Goal: Task Accomplishment & Management: Manage account settings

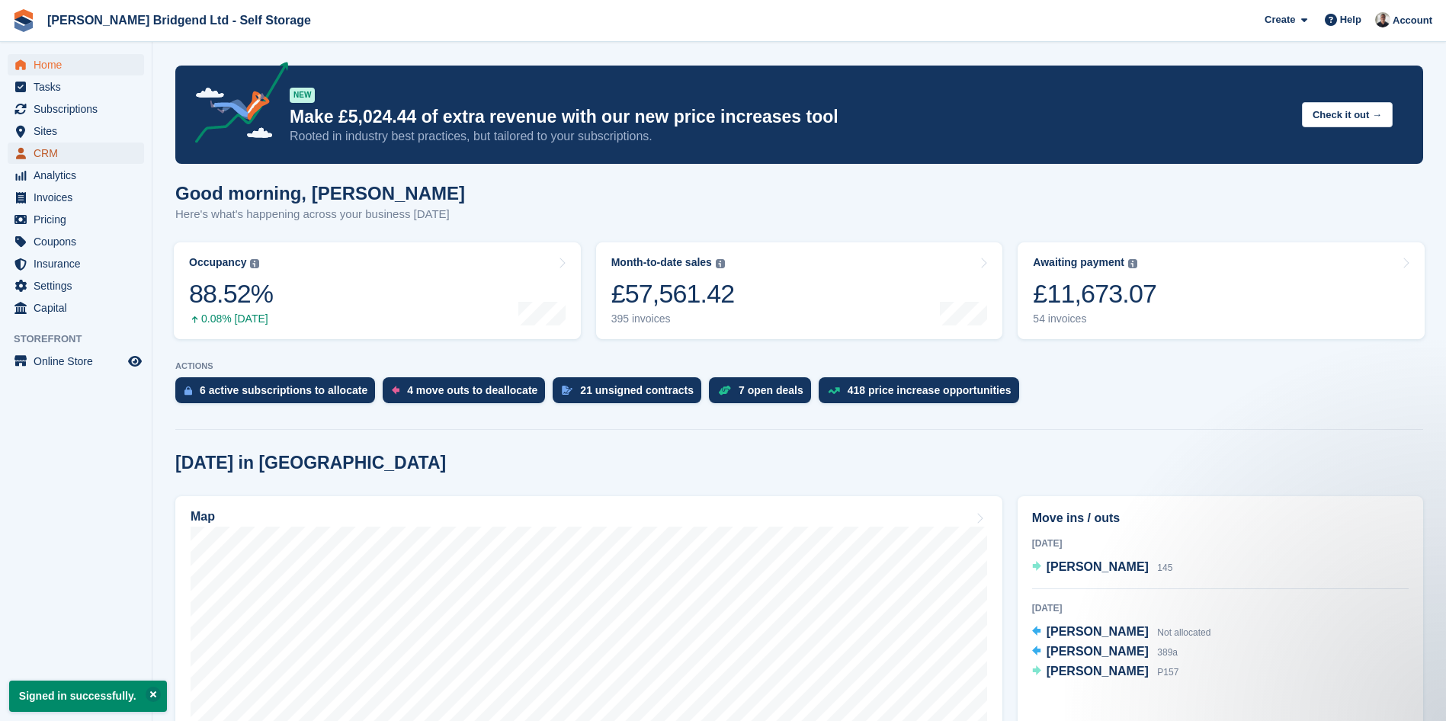
click at [62, 162] on span "CRM" at bounding box center [79, 153] width 91 height 21
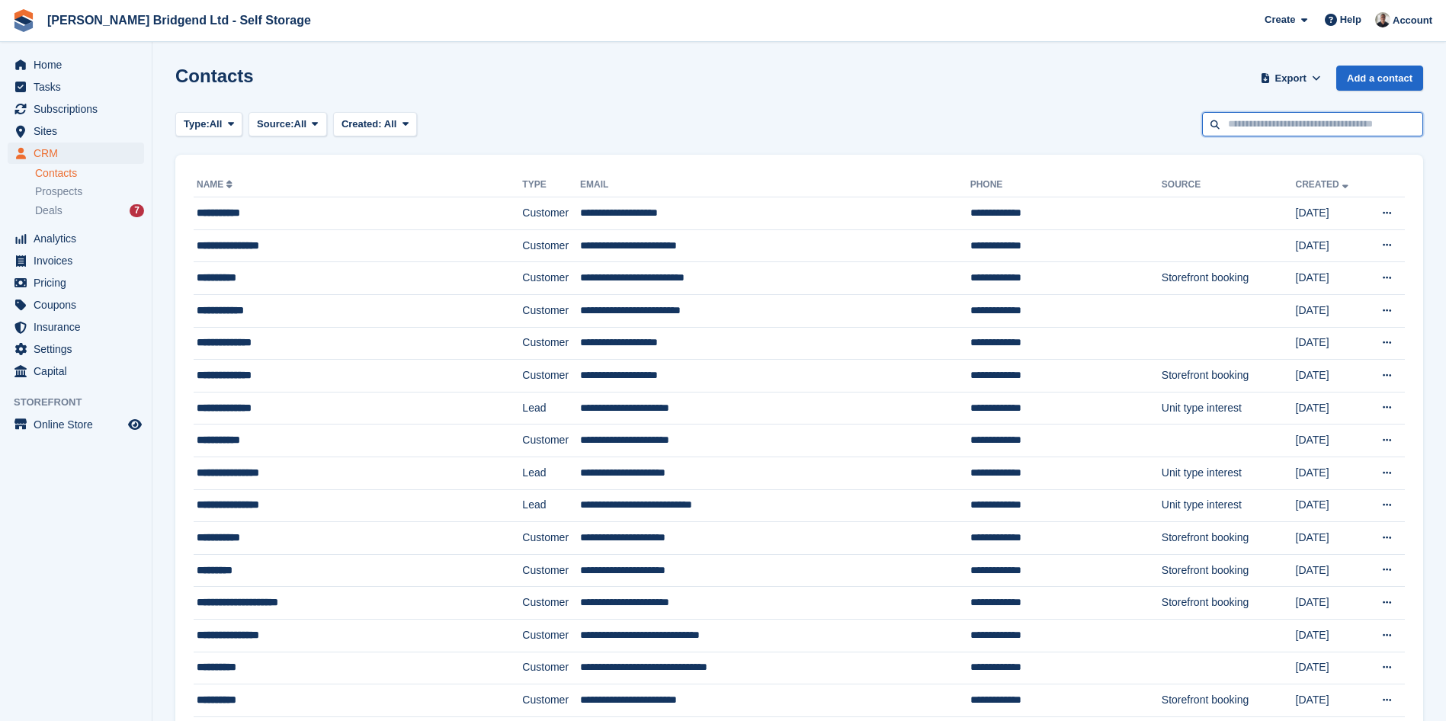
click at [1245, 124] on input "text" at bounding box center [1312, 124] width 221 height 25
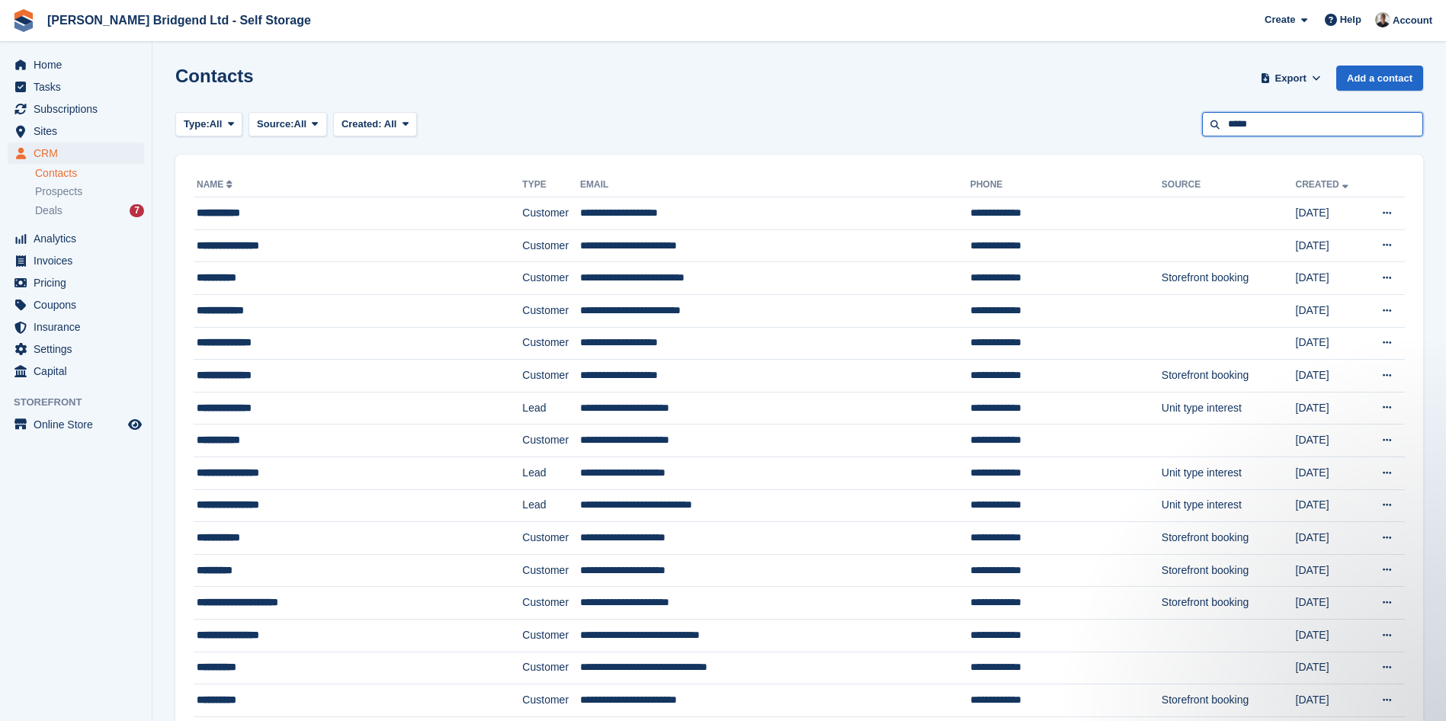
type input "*****"
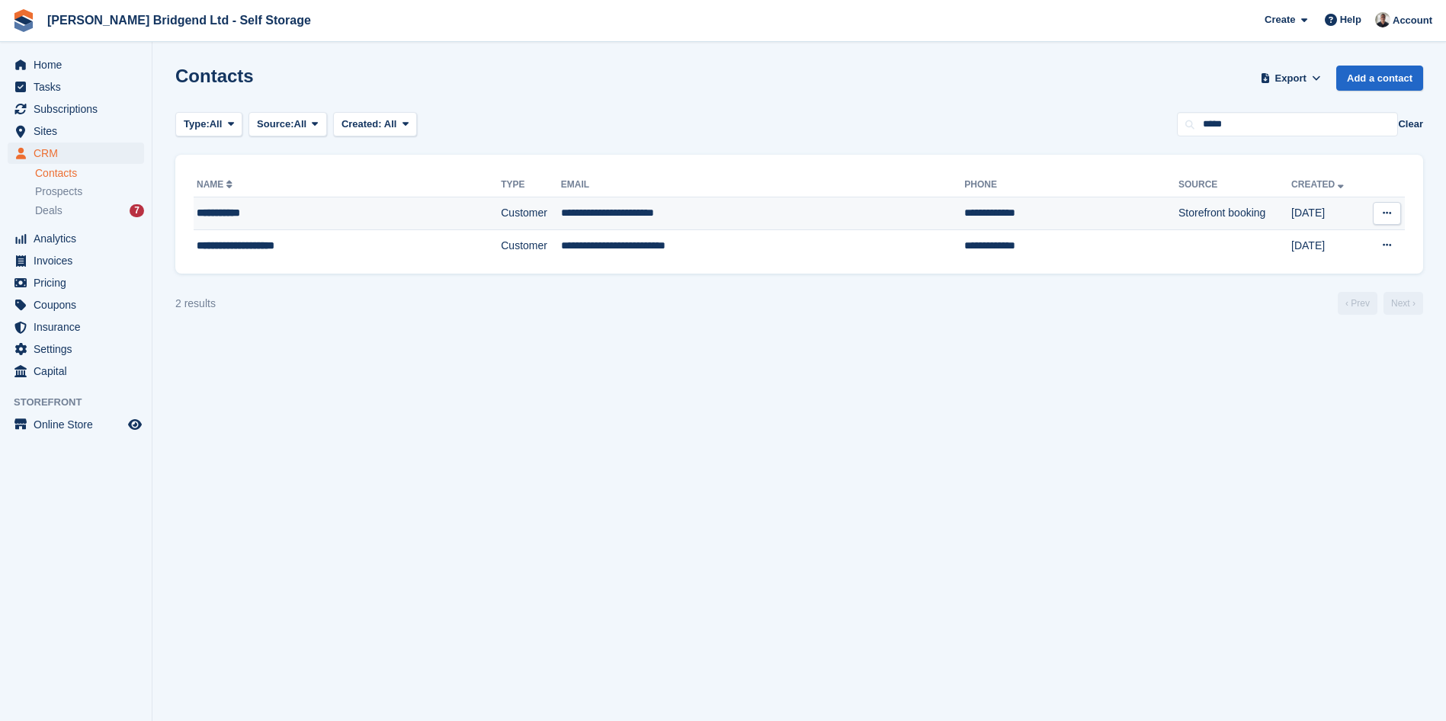
click at [372, 211] on div "**********" at bounding box center [314, 213] width 235 height 16
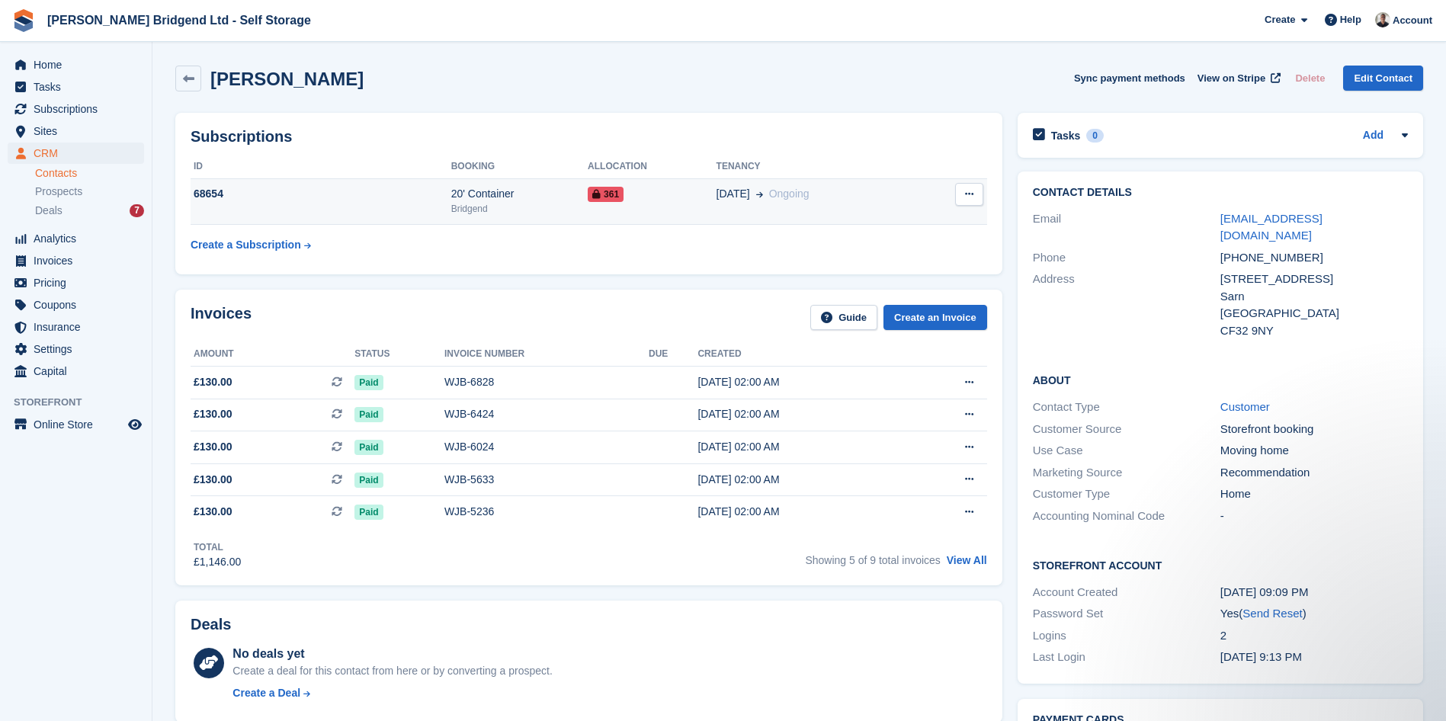
click at [591, 210] on td "361" at bounding box center [652, 201] width 128 height 46
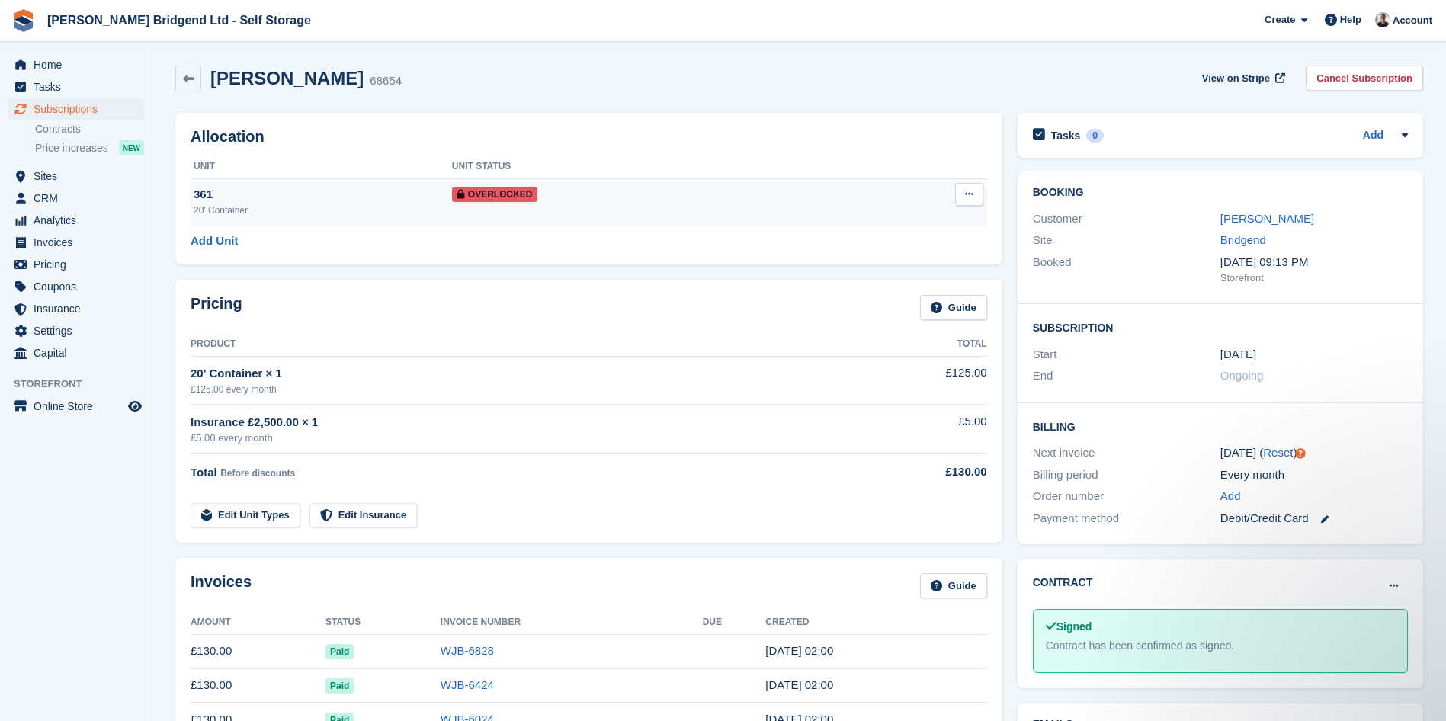
click at [665, 210] on td "Overlocked" at bounding box center [646, 201] width 389 height 47
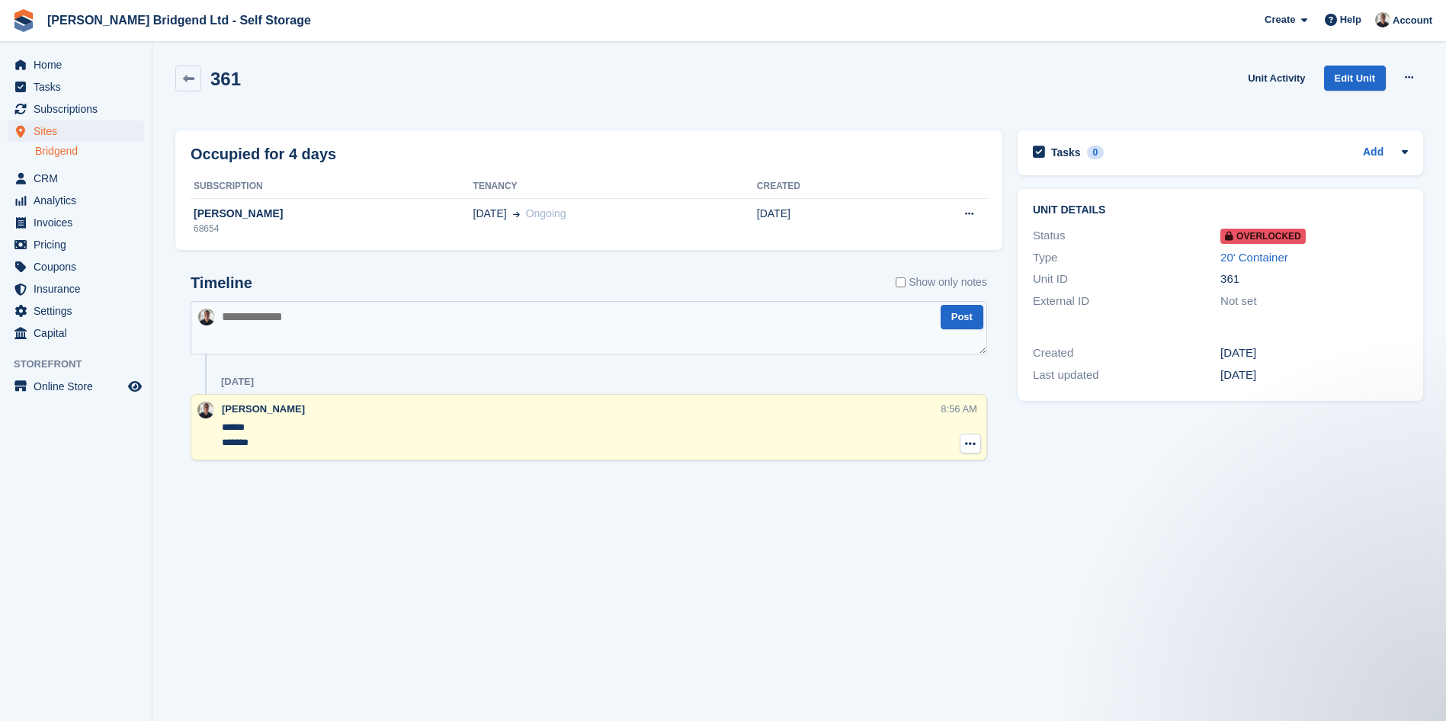
click at [960, 440] on button at bounding box center [970, 444] width 21 height 20
drag, startPoint x: 934, startPoint y: 470, endPoint x: 806, endPoint y: 73, distance: 417.0
click at [934, 470] on p "Delete note" at bounding box center [907, 472] width 133 height 20
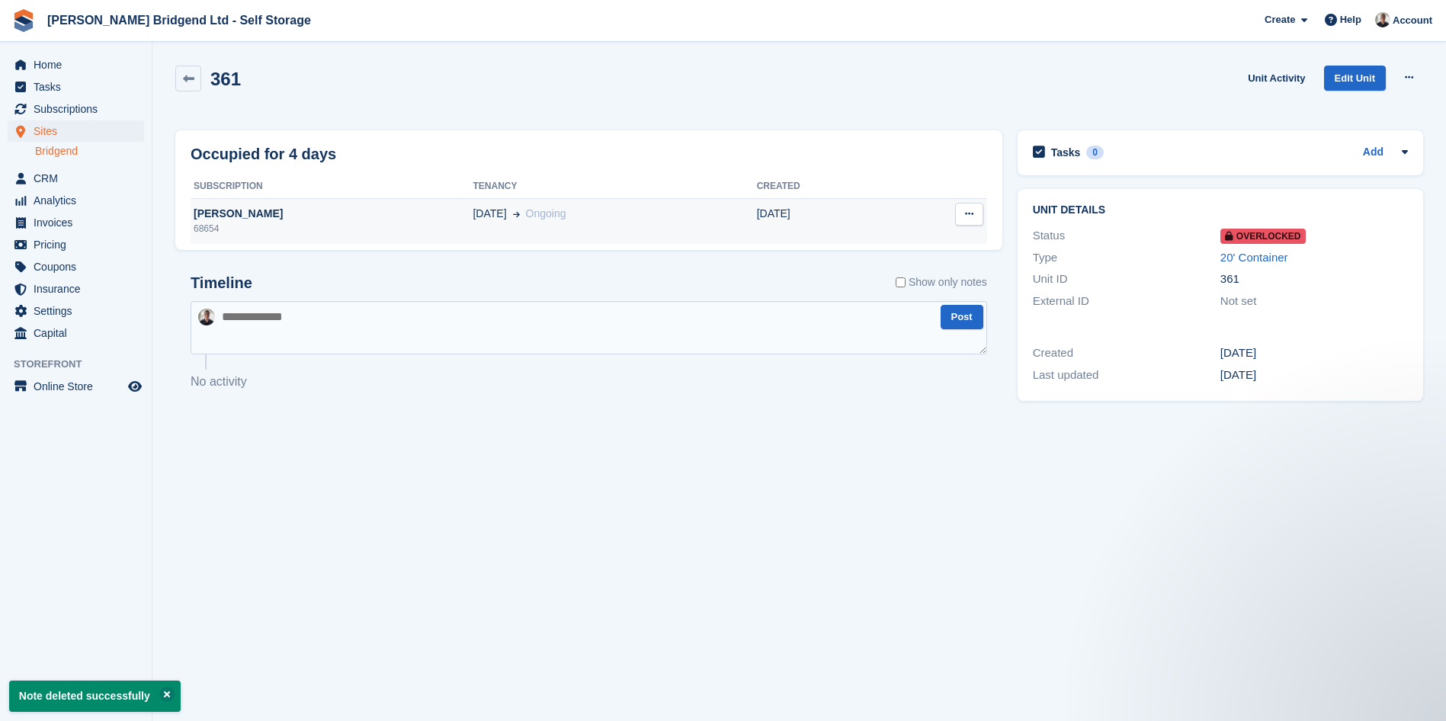
click at [838, 204] on td "12 Jan" at bounding box center [823, 221] width 133 height 46
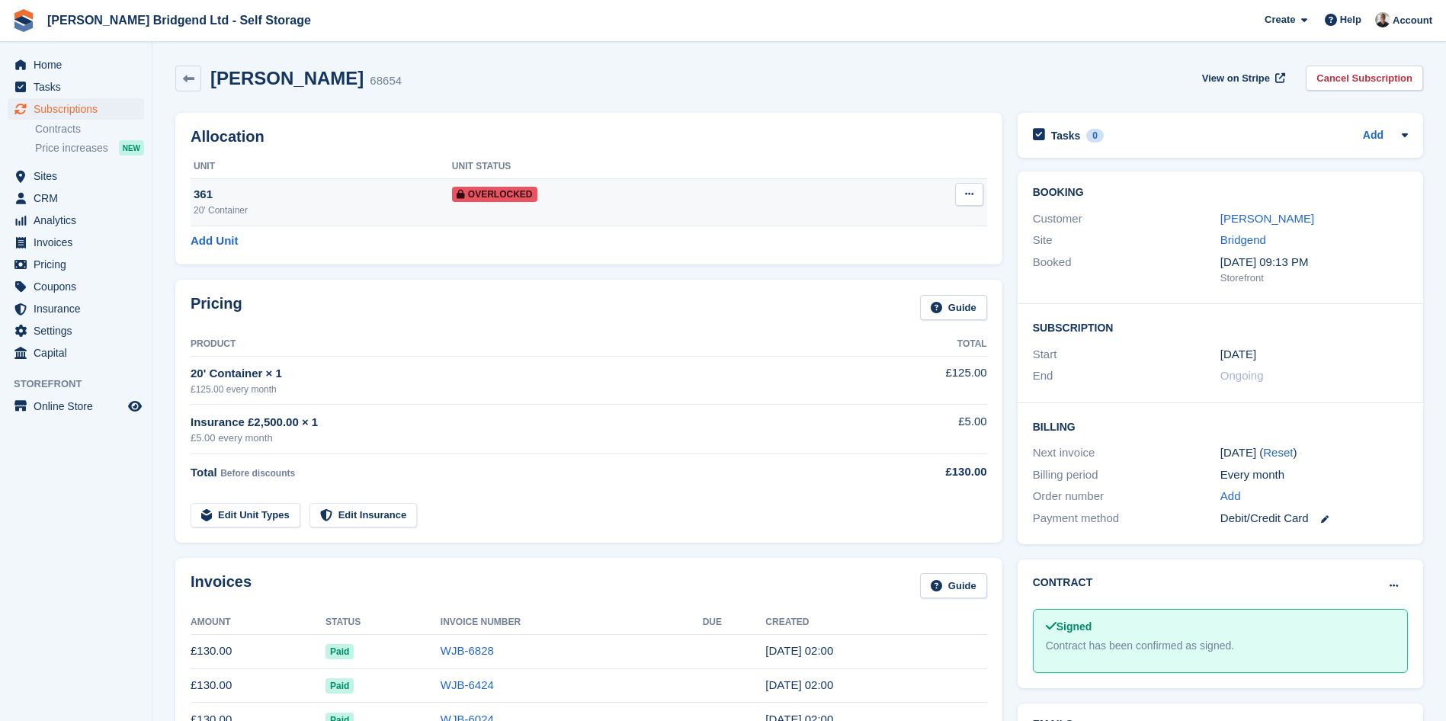
click at [976, 204] on button at bounding box center [969, 194] width 28 height 23
click at [943, 230] on p "Remove Overlock" at bounding box center [910, 224] width 133 height 20
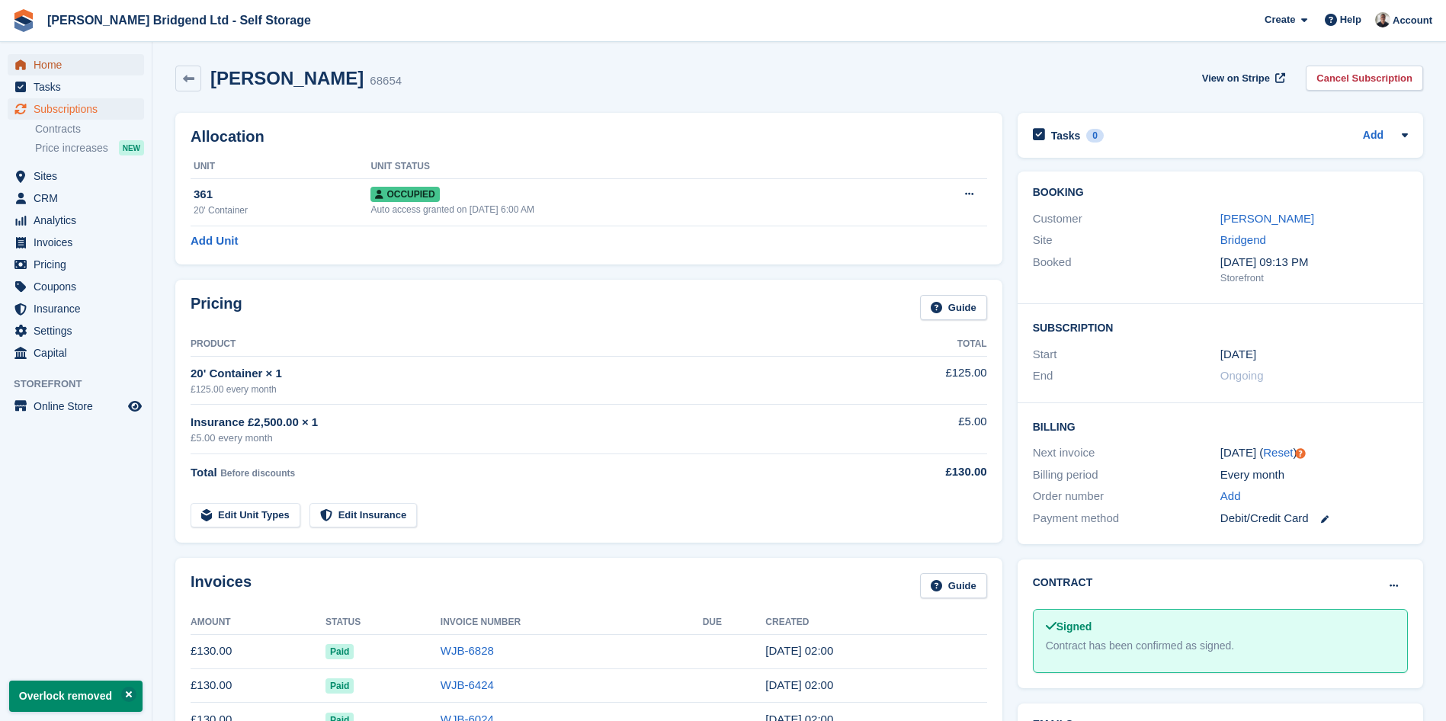
click at [82, 63] on span "Home" at bounding box center [79, 64] width 91 height 21
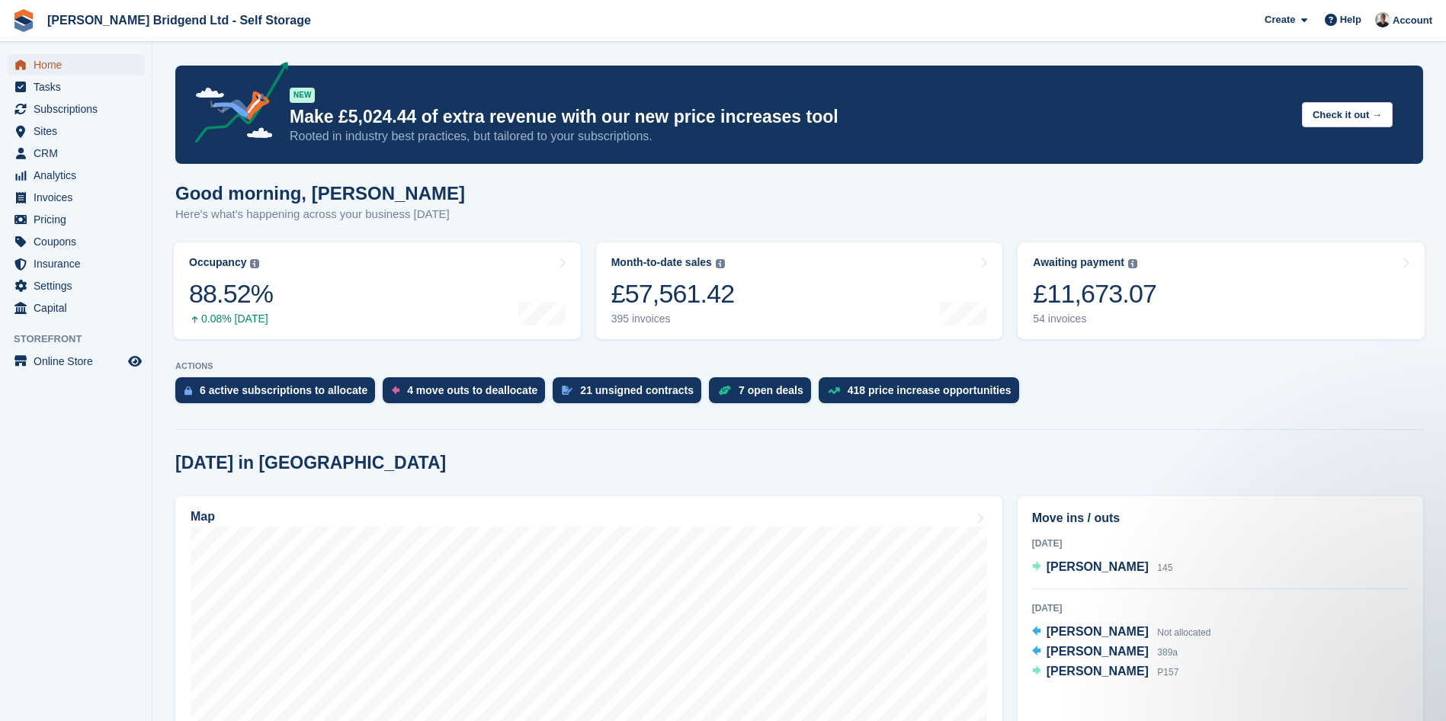
click at [93, 66] on span "Home" at bounding box center [79, 64] width 91 height 21
click at [68, 149] on span "CRM" at bounding box center [79, 153] width 91 height 21
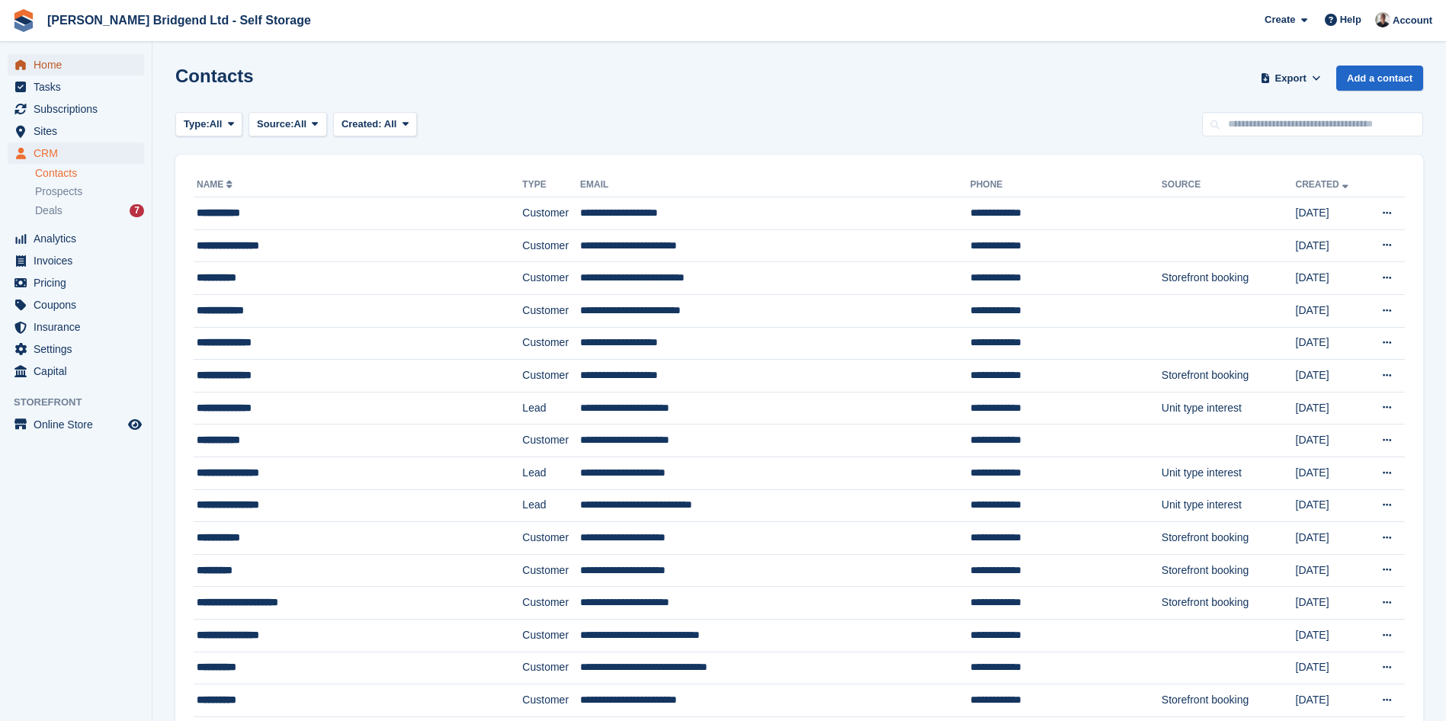
click at [64, 59] on span "Home" at bounding box center [79, 64] width 91 height 21
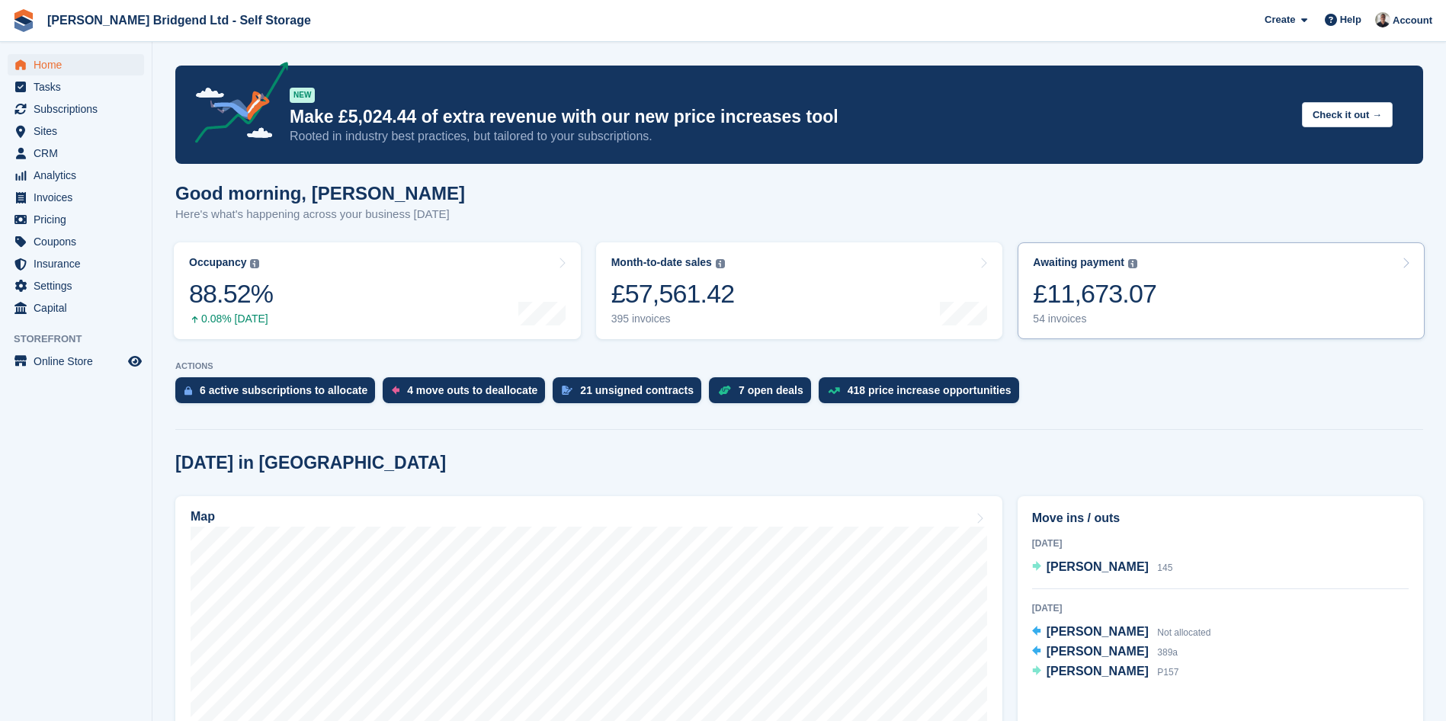
click at [1200, 329] on link "Awaiting payment The total outstanding balance on all open invoices. £11,673.07…" at bounding box center [1220, 290] width 407 height 97
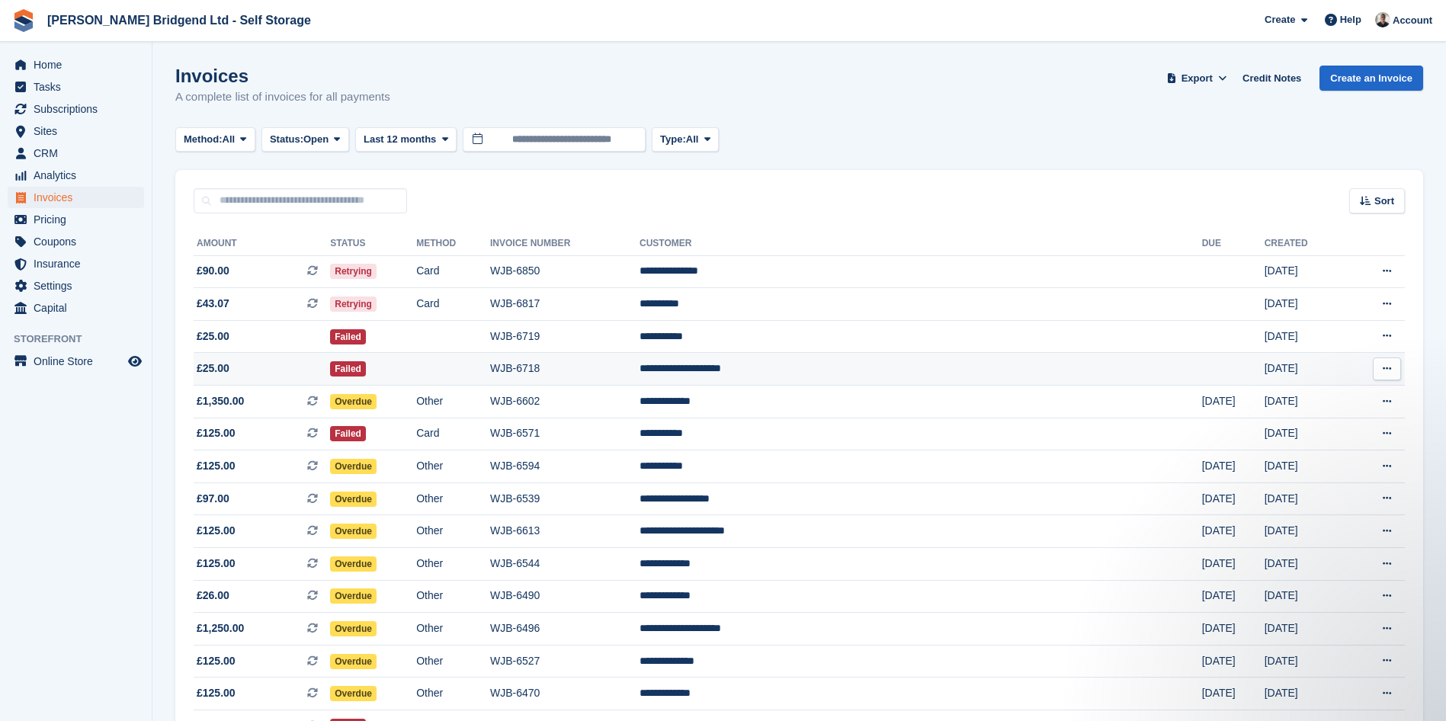
click at [639, 375] on td "WJB-6718" at bounding box center [564, 369] width 149 height 33
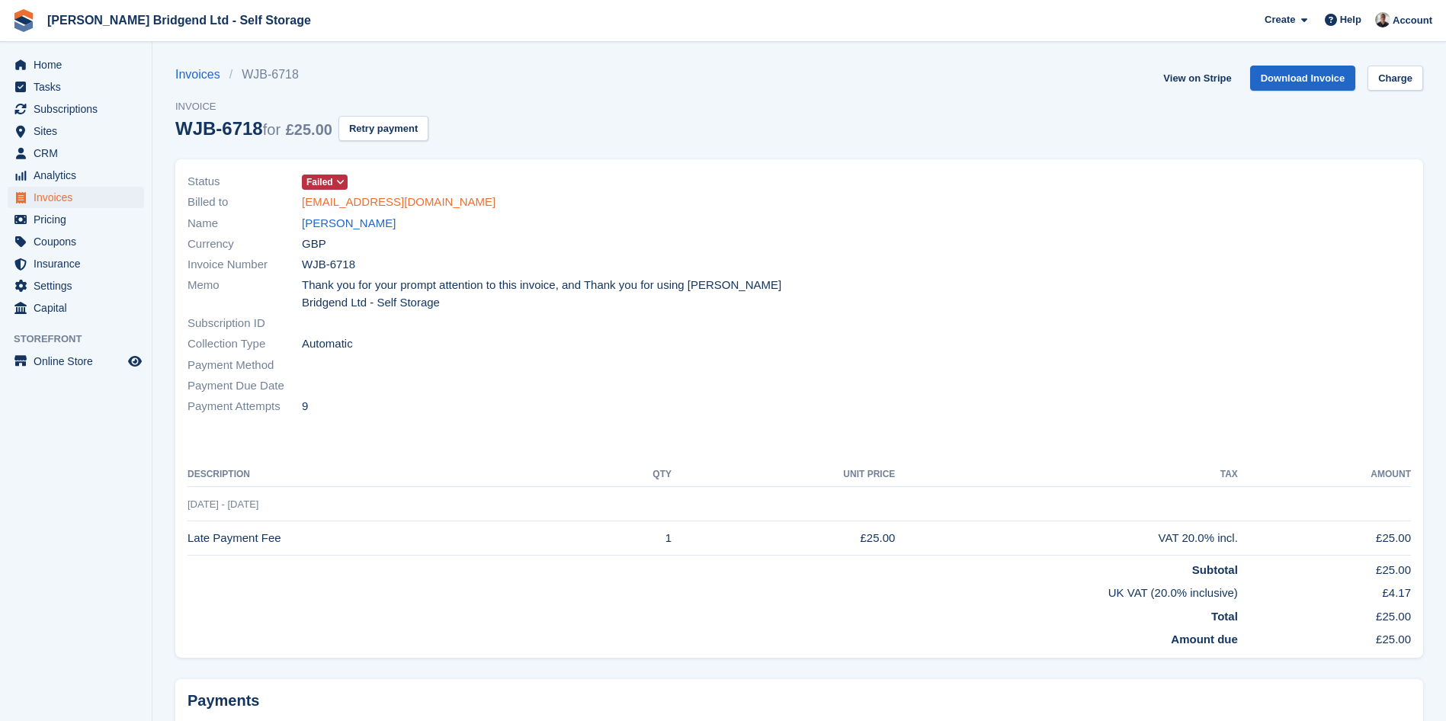
click at [371, 205] on link "[EMAIL_ADDRESS][DOMAIN_NAME]" at bounding box center [399, 203] width 194 height 18
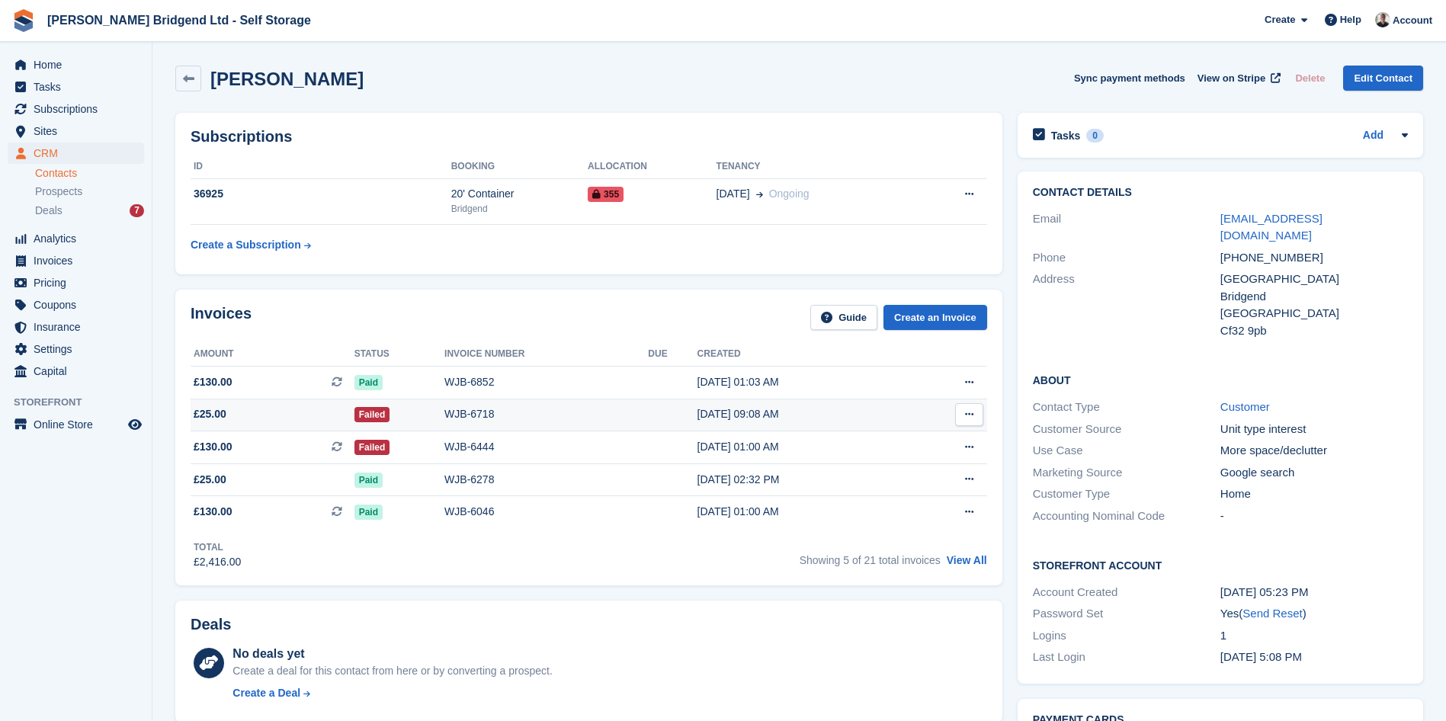
click at [465, 416] on div "WJB-6718" at bounding box center [545, 414] width 203 height 16
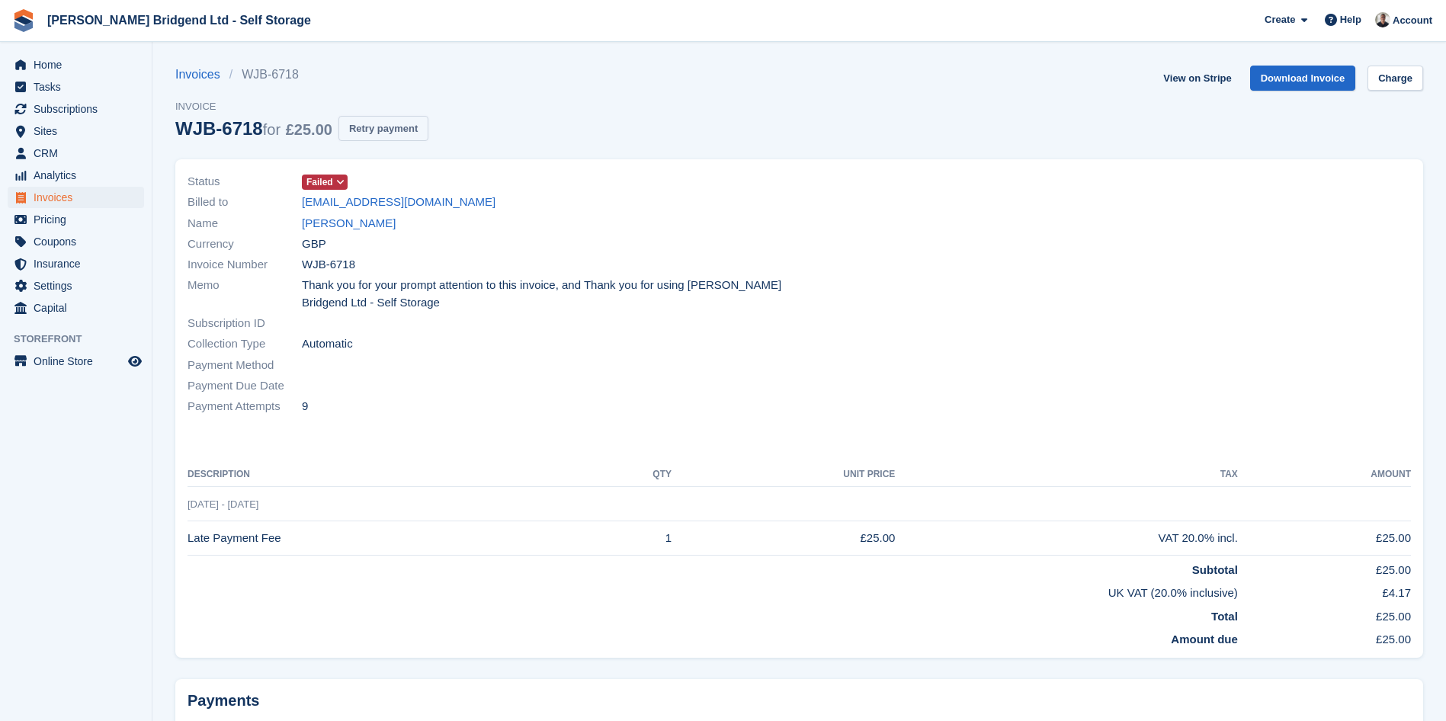
click at [387, 133] on button "Retry payment" at bounding box center [383, 128] width 90 height 25
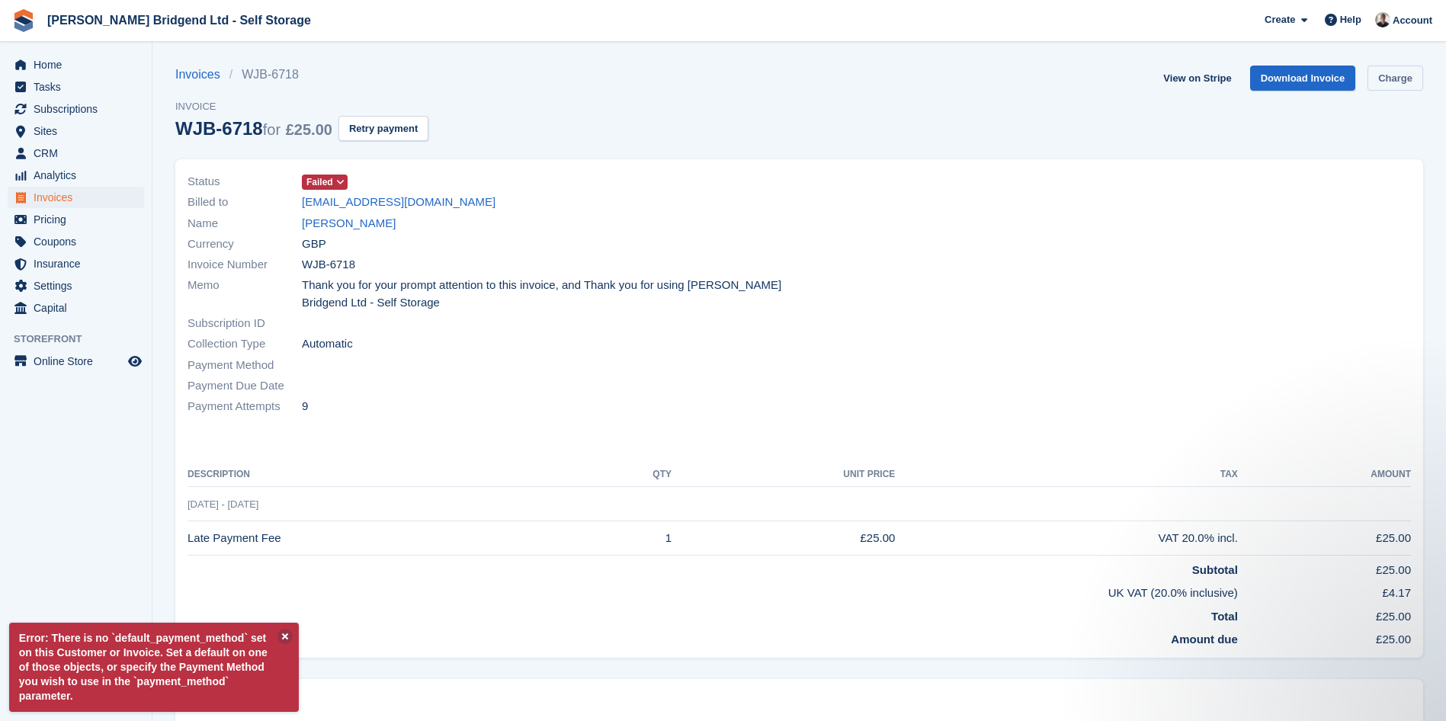
click at [1395, 70] on link "Charge" at bounding box center [1395, 78] width 56 height 25
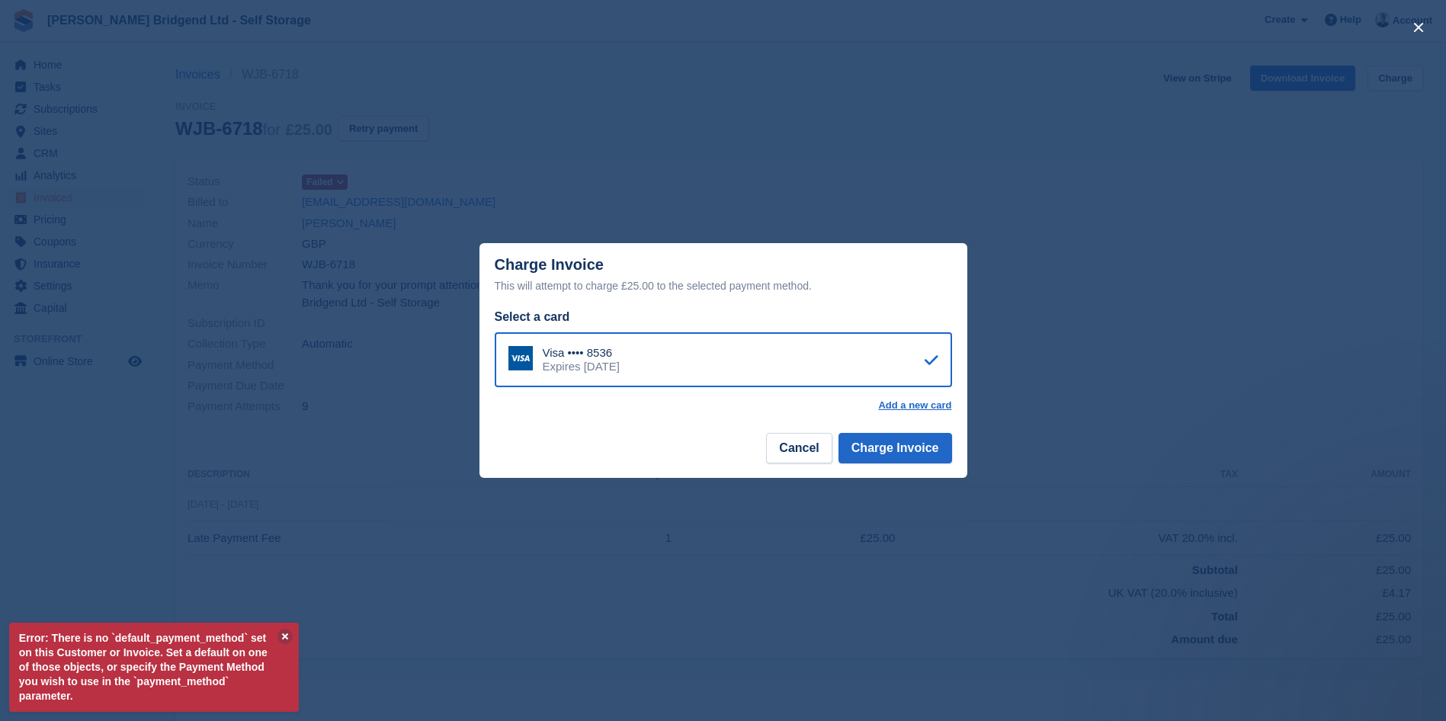
click at [889, 467] on footer "Cancel Charge Invoice" at bounding box center [723, 454] width 488 height 48
click at [891, 447] on button "Charge Invoice" at bounding box center [895, 448] width 114 height 30
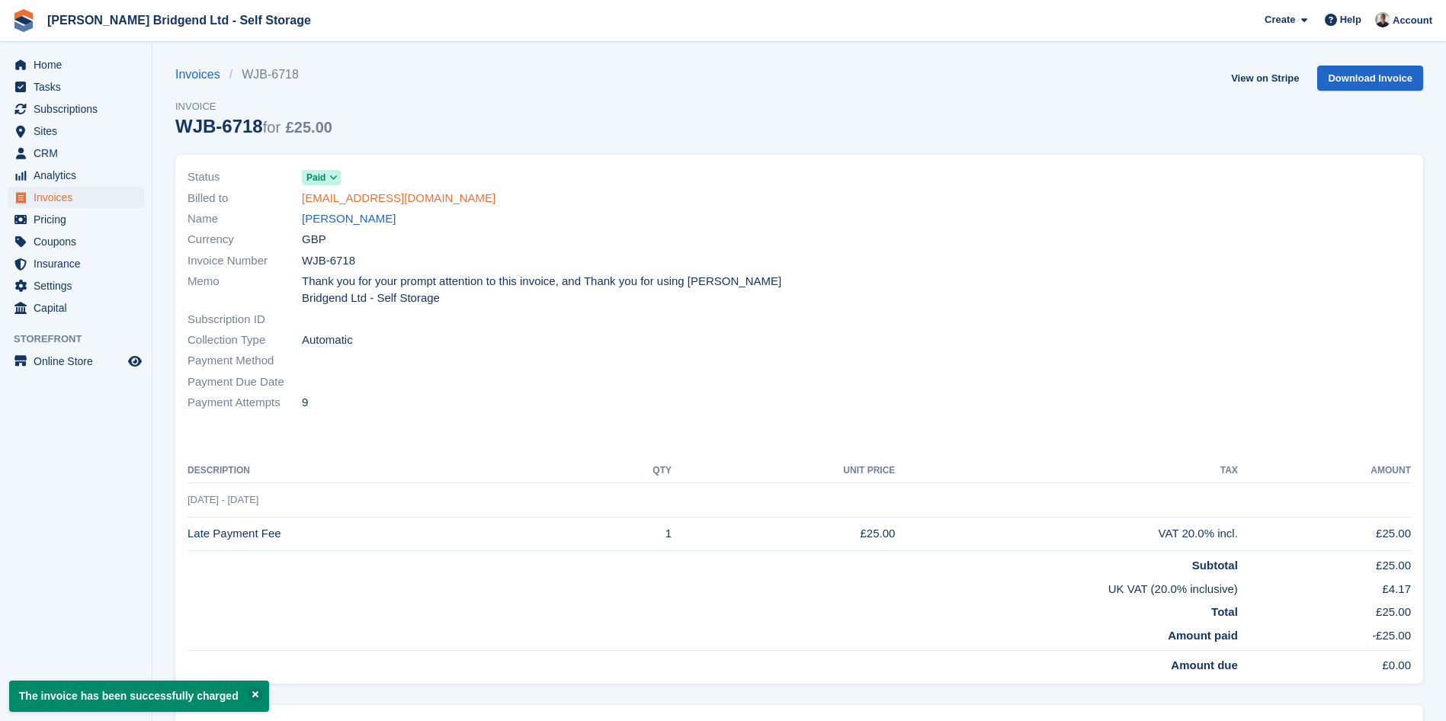
click at [410, 197] on link "[EMAIL_ADDRESS][DOMAIN_NAME]" at bounding box center [399, 199] width 194 height 18
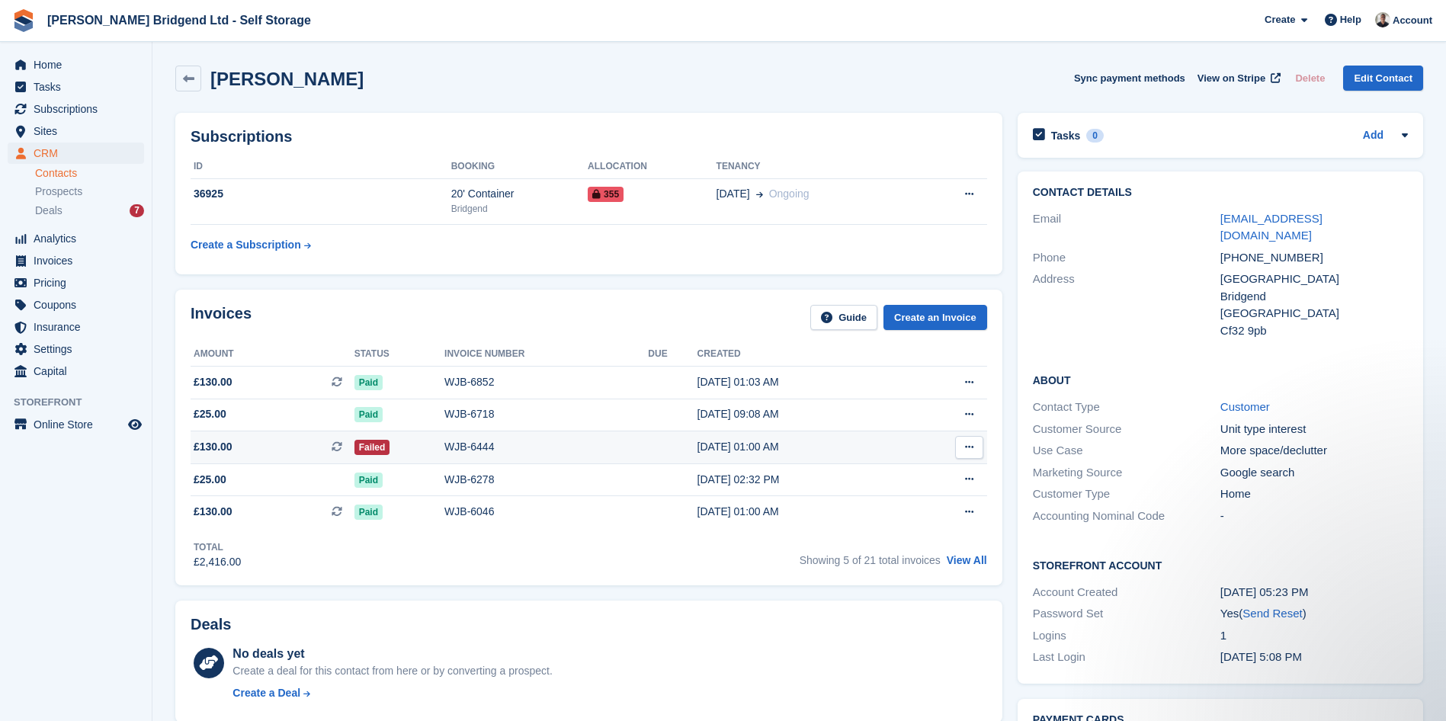
click at [481, 445] on div "WJB-6444" at bounding box center [545, 447] width 203 height 16
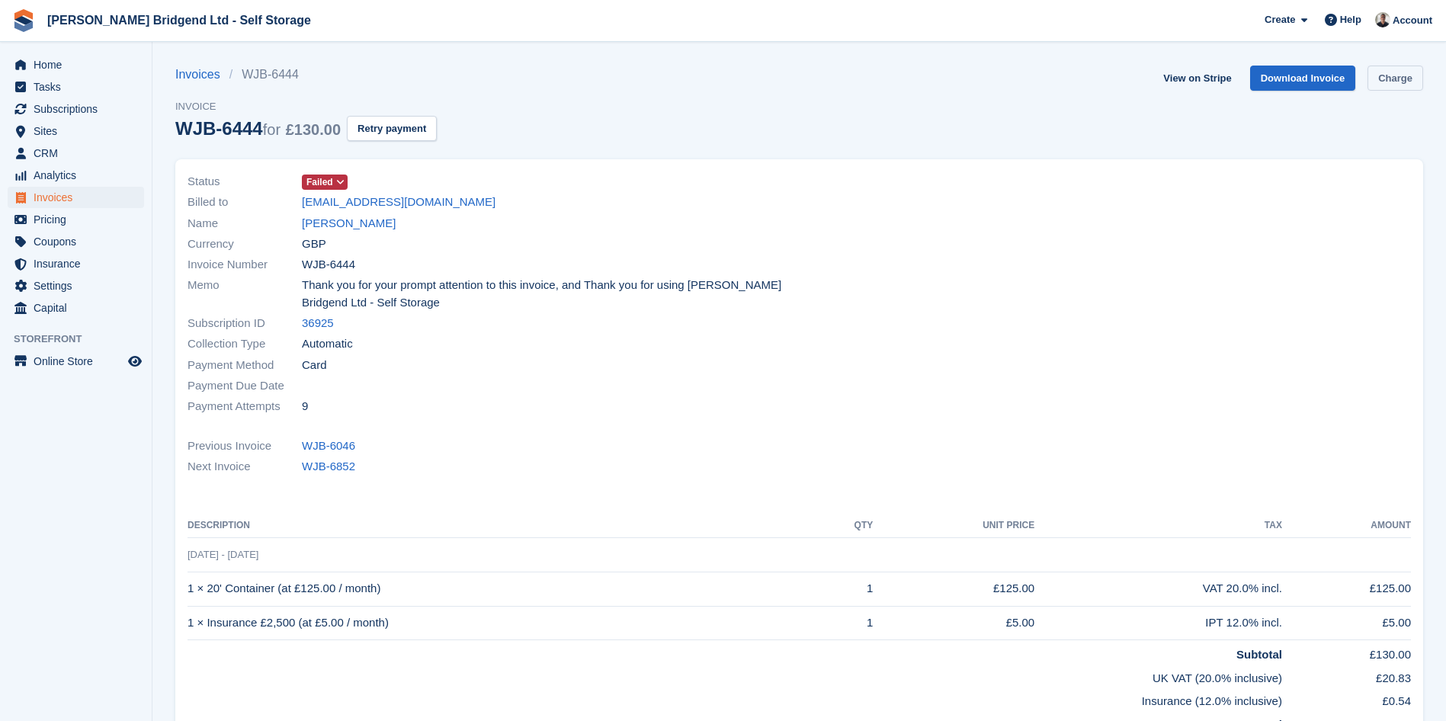
click at [1408, 82] on link "Charge" at bounding box center [1395, 78] width 56 height 25
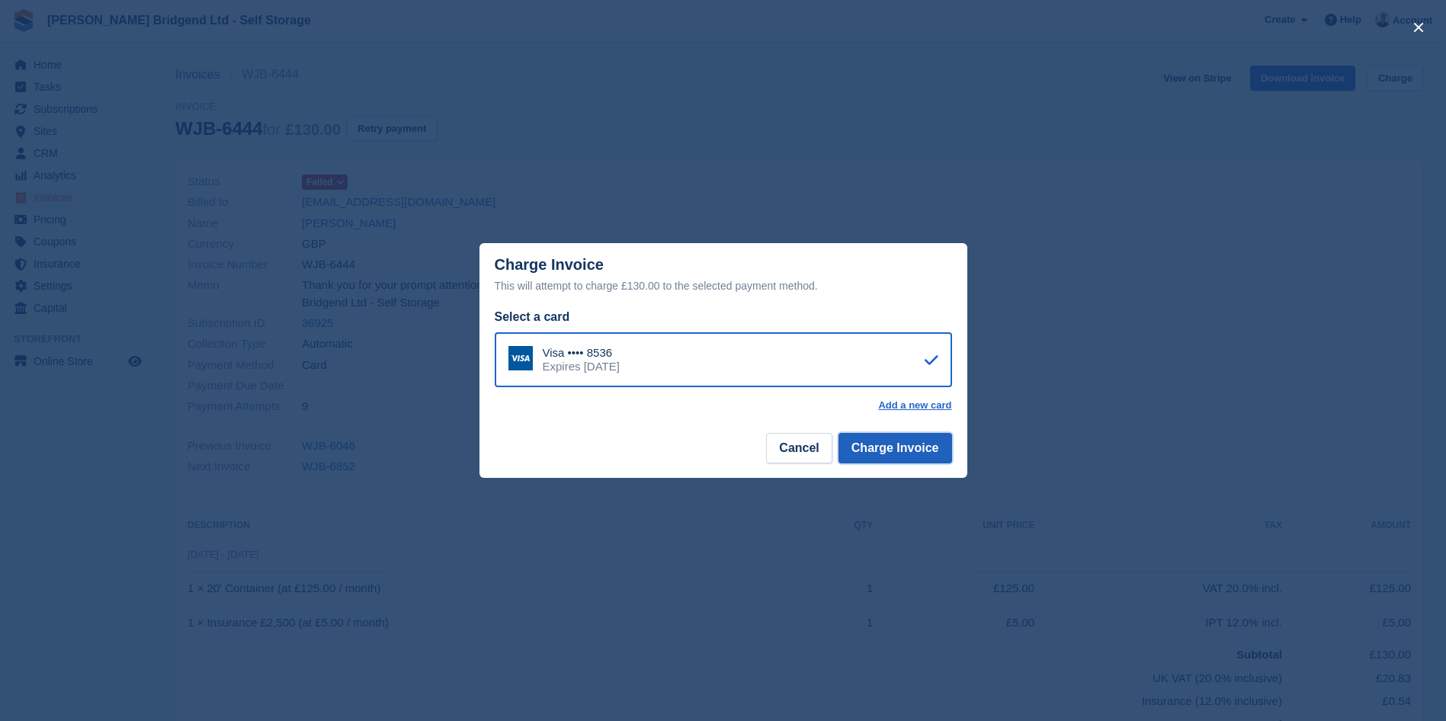
click at [908, 444] on button "Charge Invoice" at bounding box center [895, 448] width 114 height 30
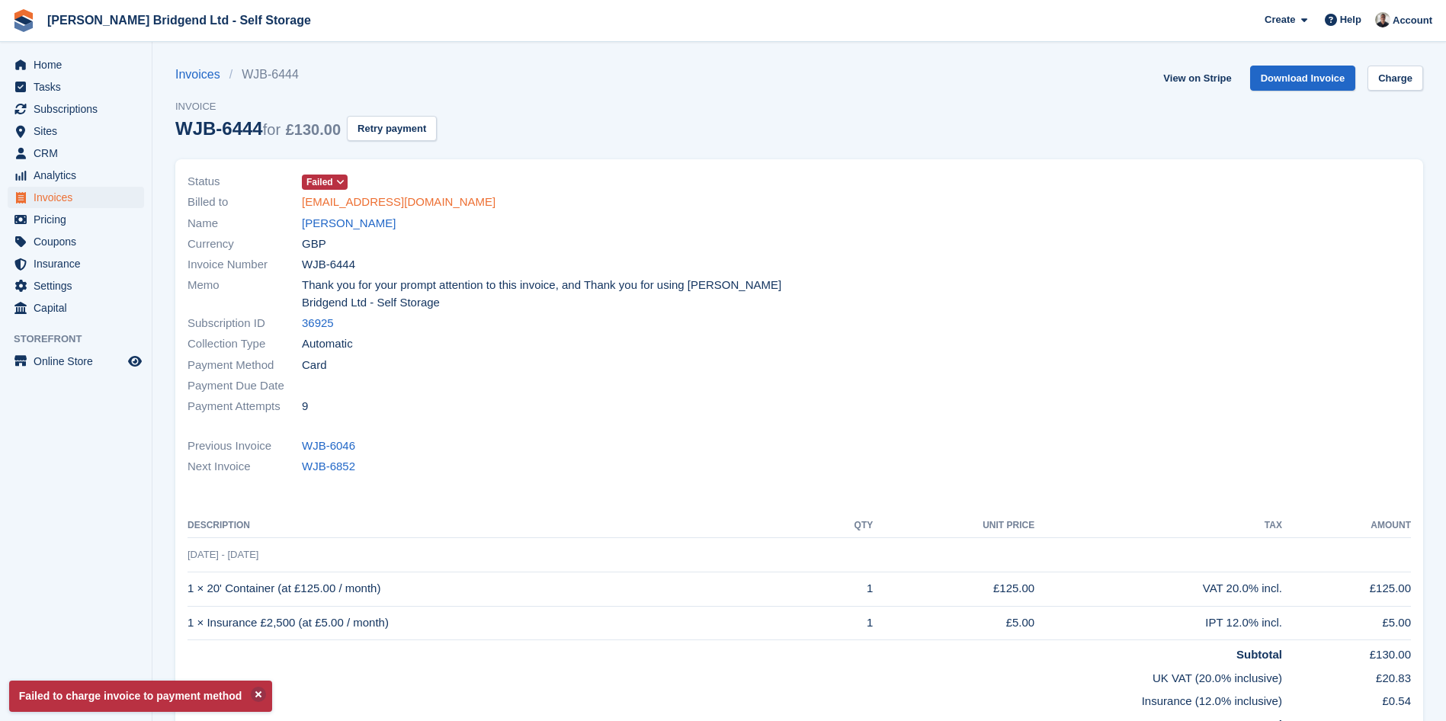
click at [377, 208] on link "[EMAIL_ADDRESS][DOMAIN_NAME]" at bounding box center [399, 203] width 194 height 18
